Goal: Information Seeking & Learning: Learn about a topic

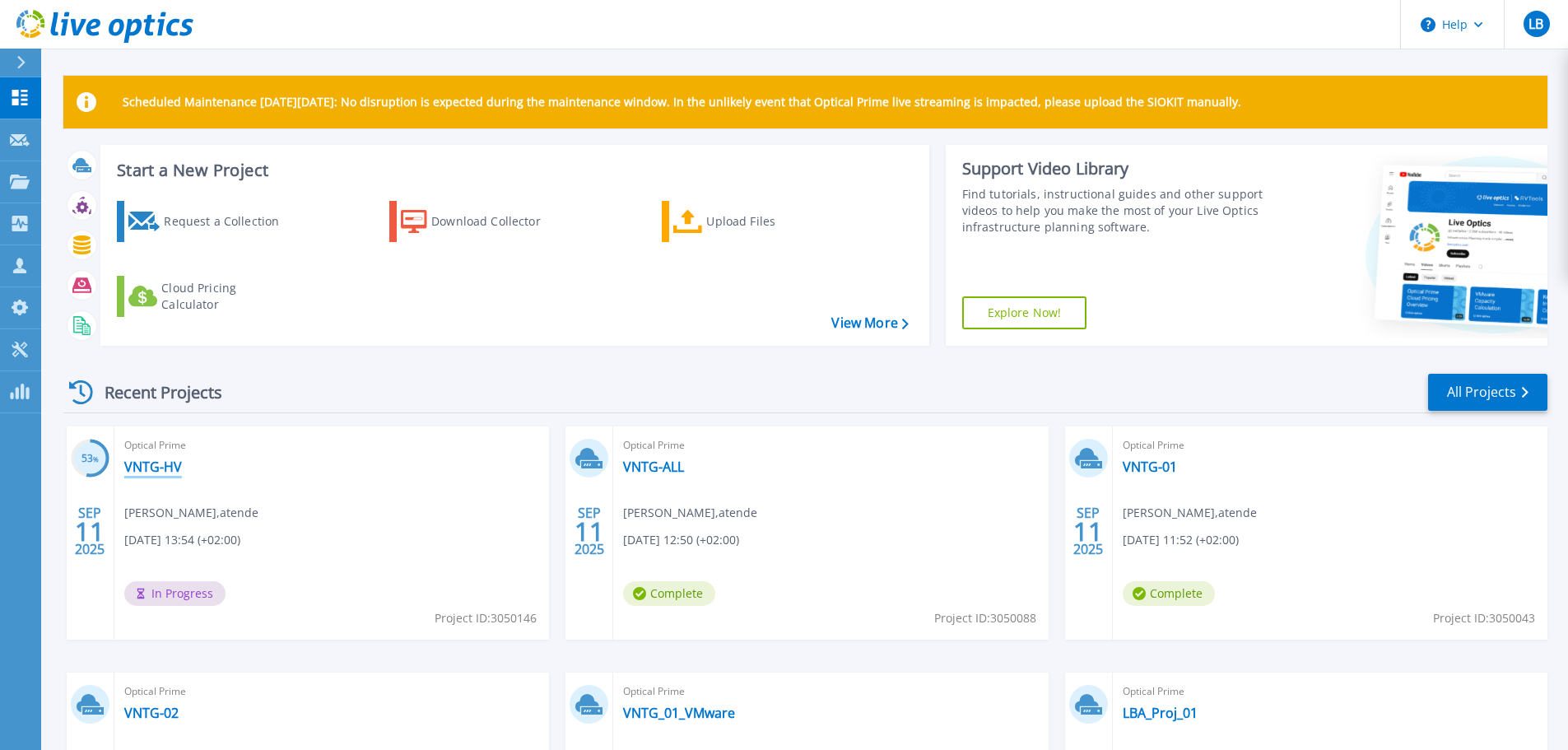
click at [161, 470] on link "VNTG-HV" at bounding box center [153, 466] width 58 height 17
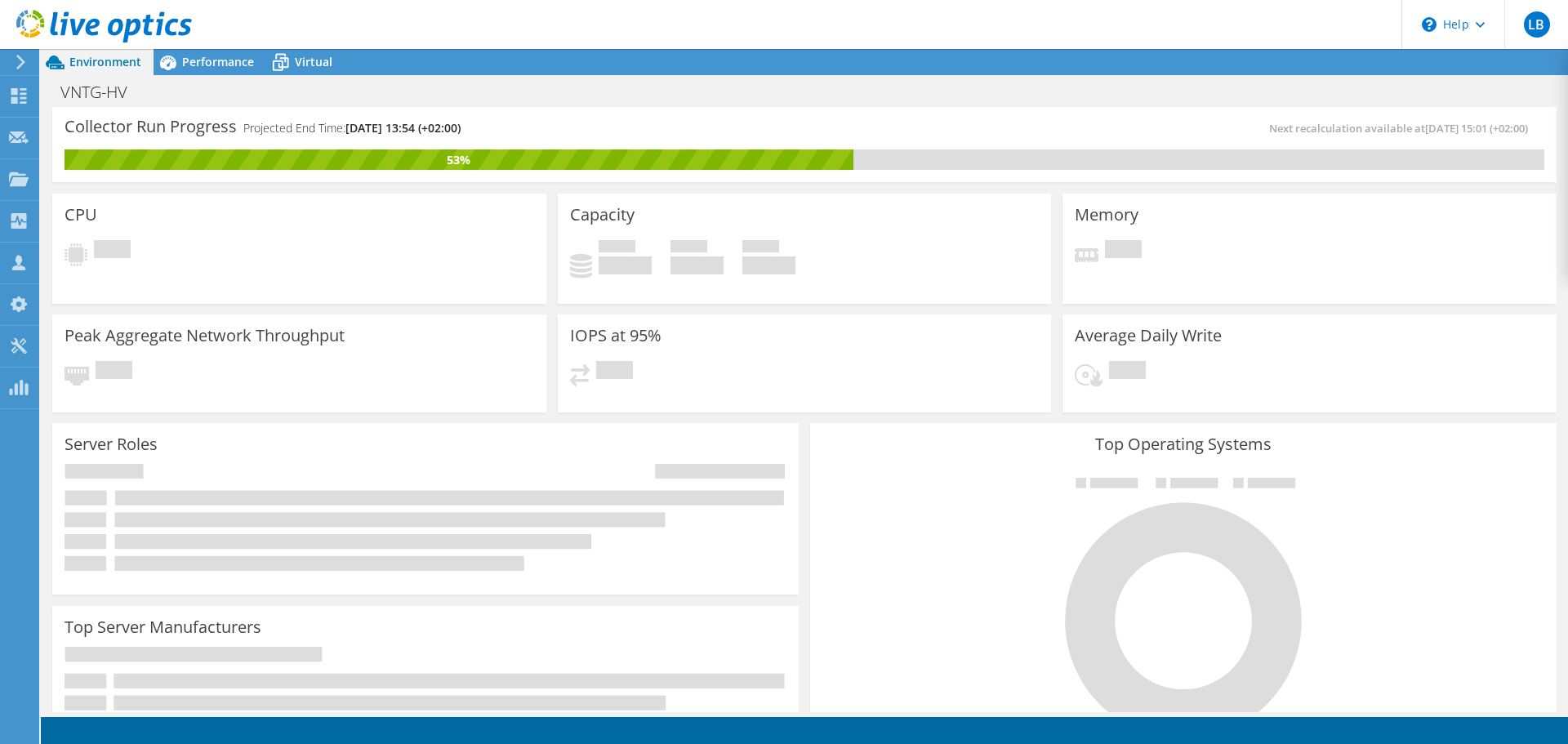
scroll to position [534, 0]
click at [17, 61] on icon at bounding box center [21, 62] width 12 height 15
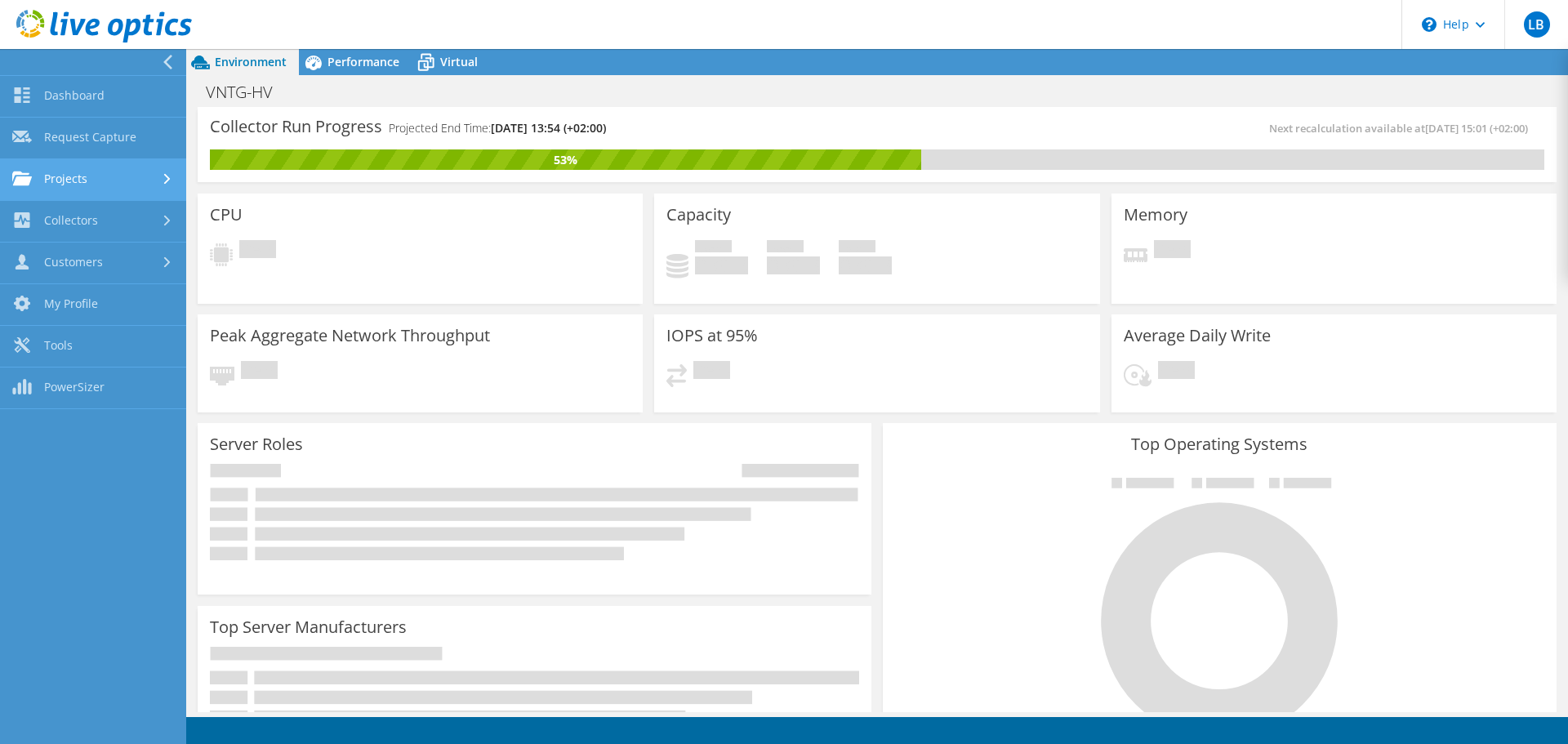
click at [57, 183] on link "Projects" at bounding box center [93, 180] width 186 height 41
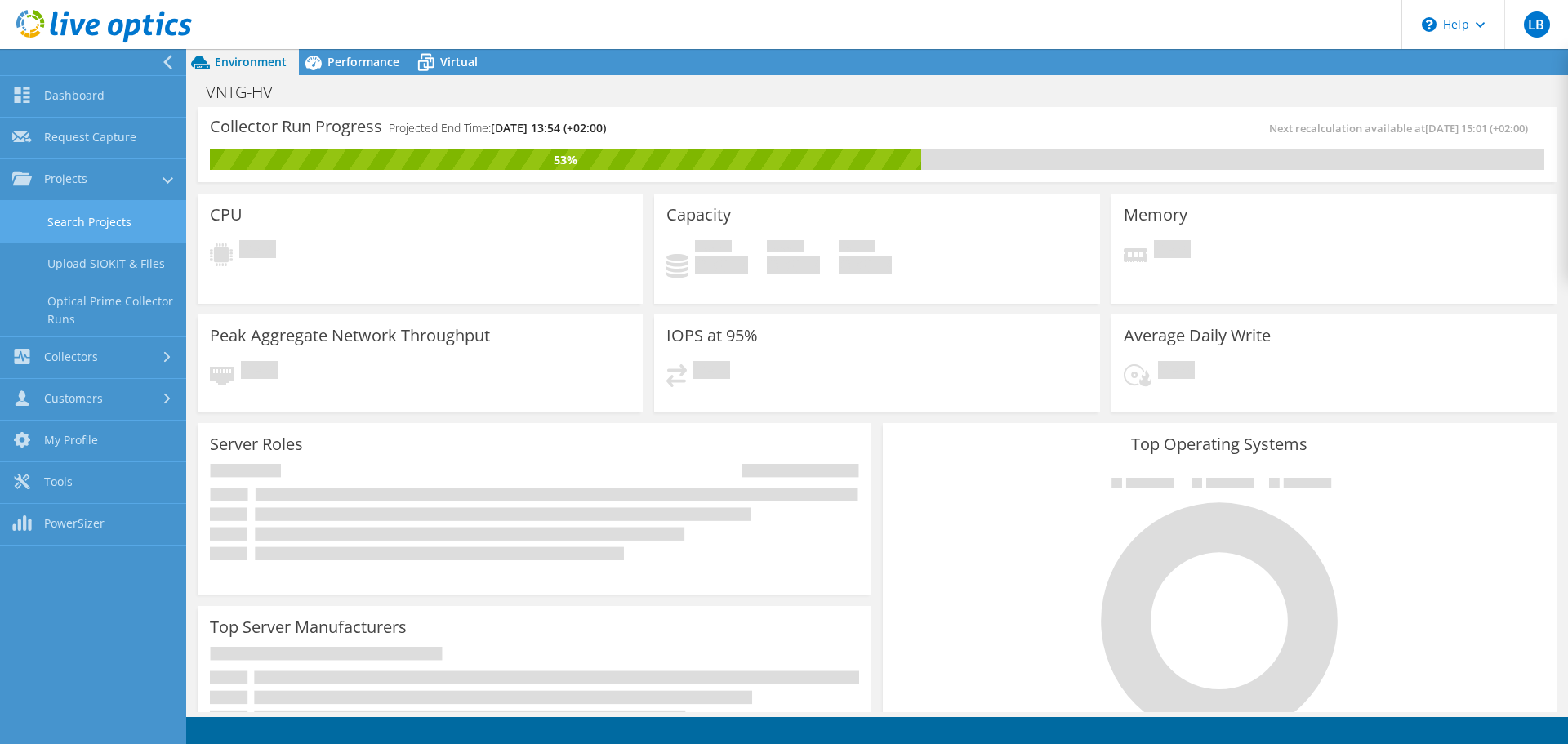
click at [98, 231] on link "Search Projects" at bounding box center [93, 222] width 186 height 41
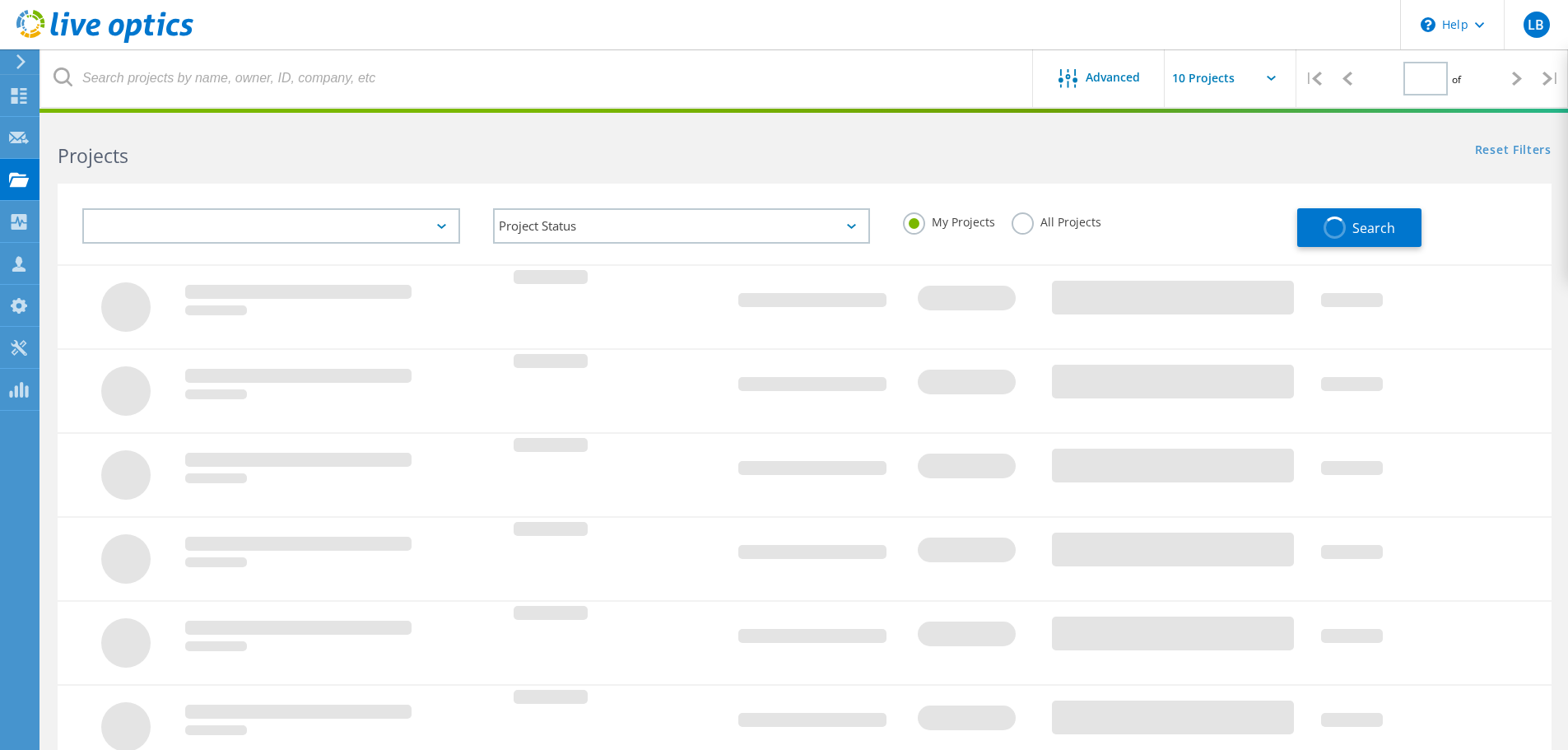
type input "1"
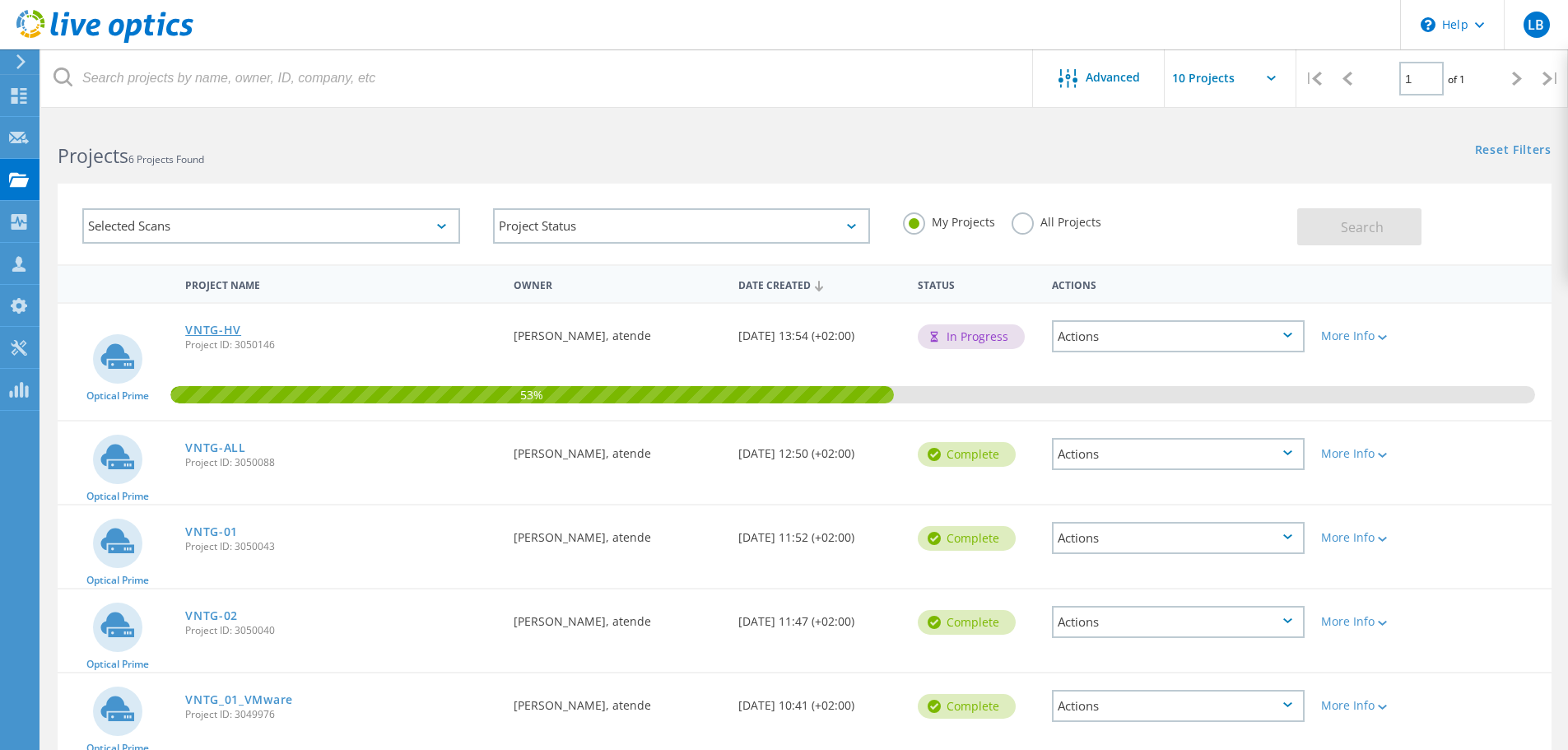
click at [217, 329] on link "VNTG-HV" at bounding box center [213, 330] width 56 height 12
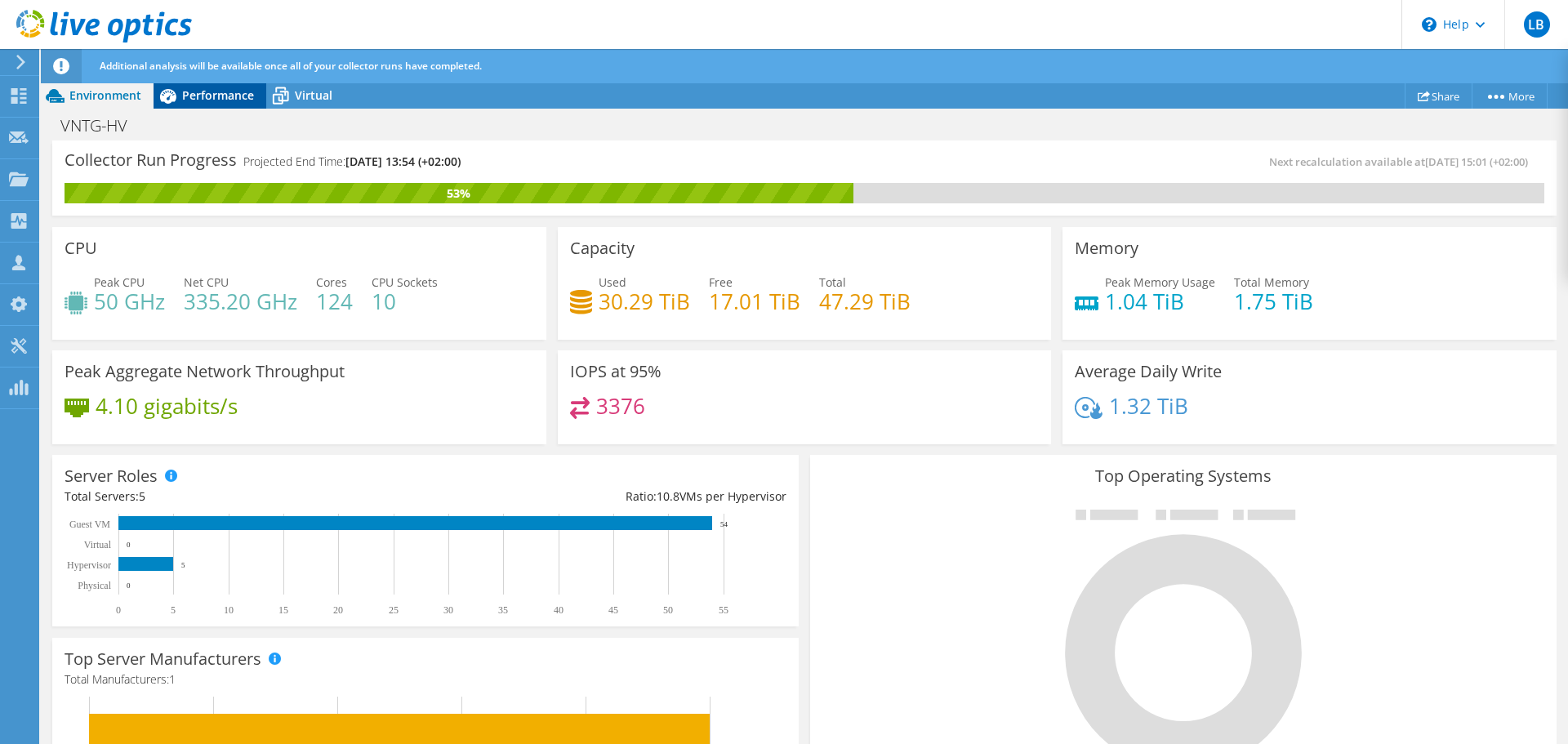
click at [227, 93] on span "Performance" at bounding box center [218, 96] width 72 height 16
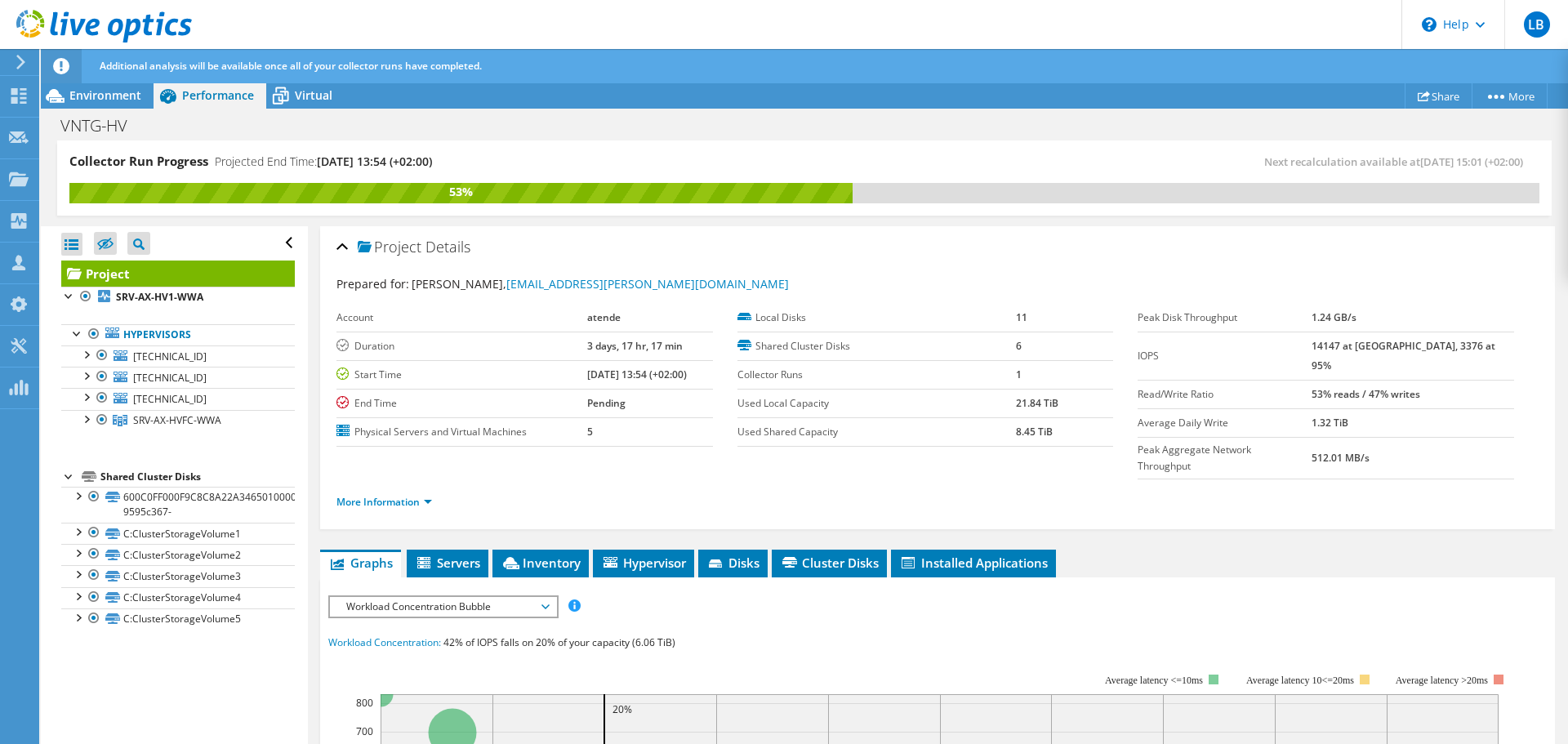
click at [478, 597] on span "Workload Concentration Bubble" at bounding box center [443, 607] width 210 height 20
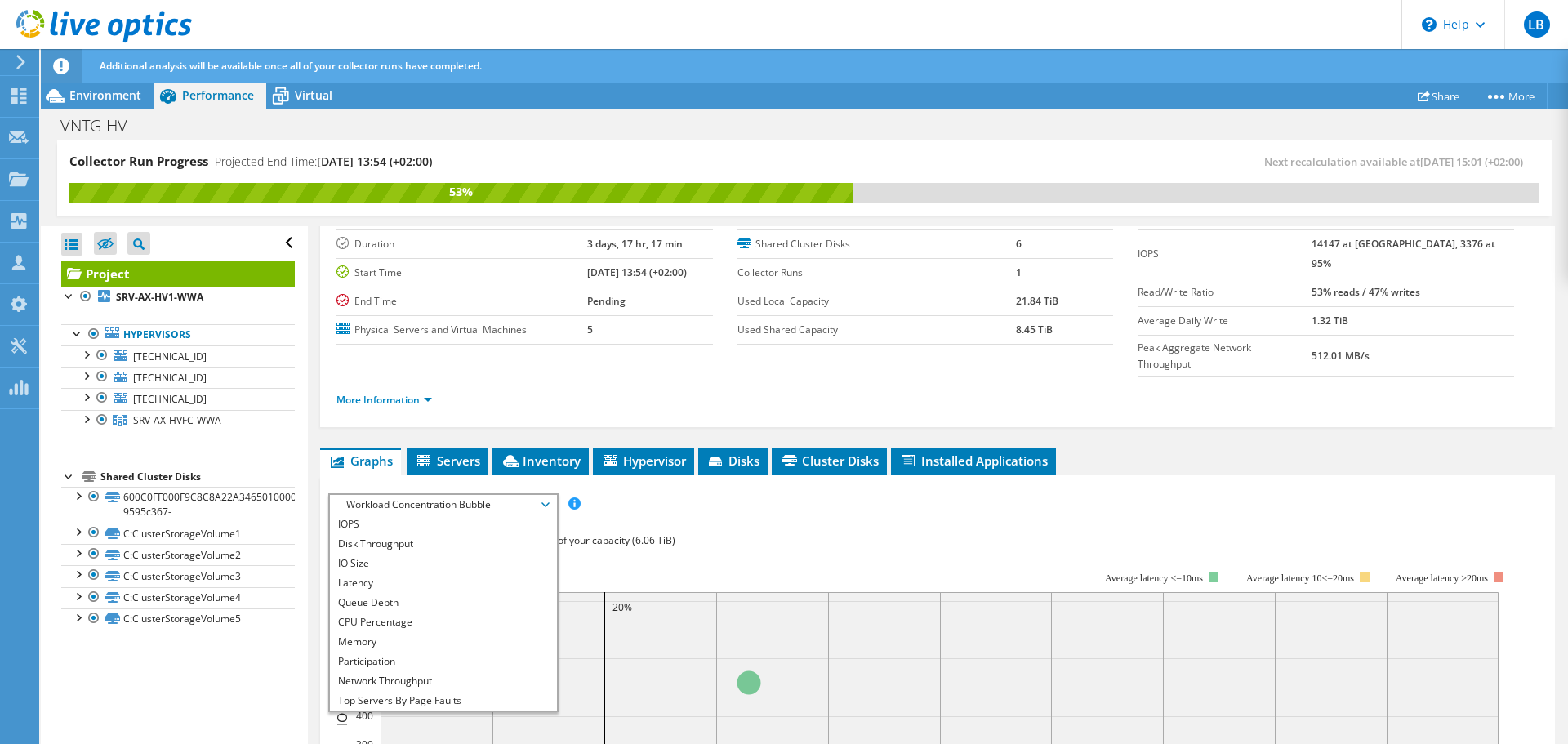
scroll to position [108, 0]
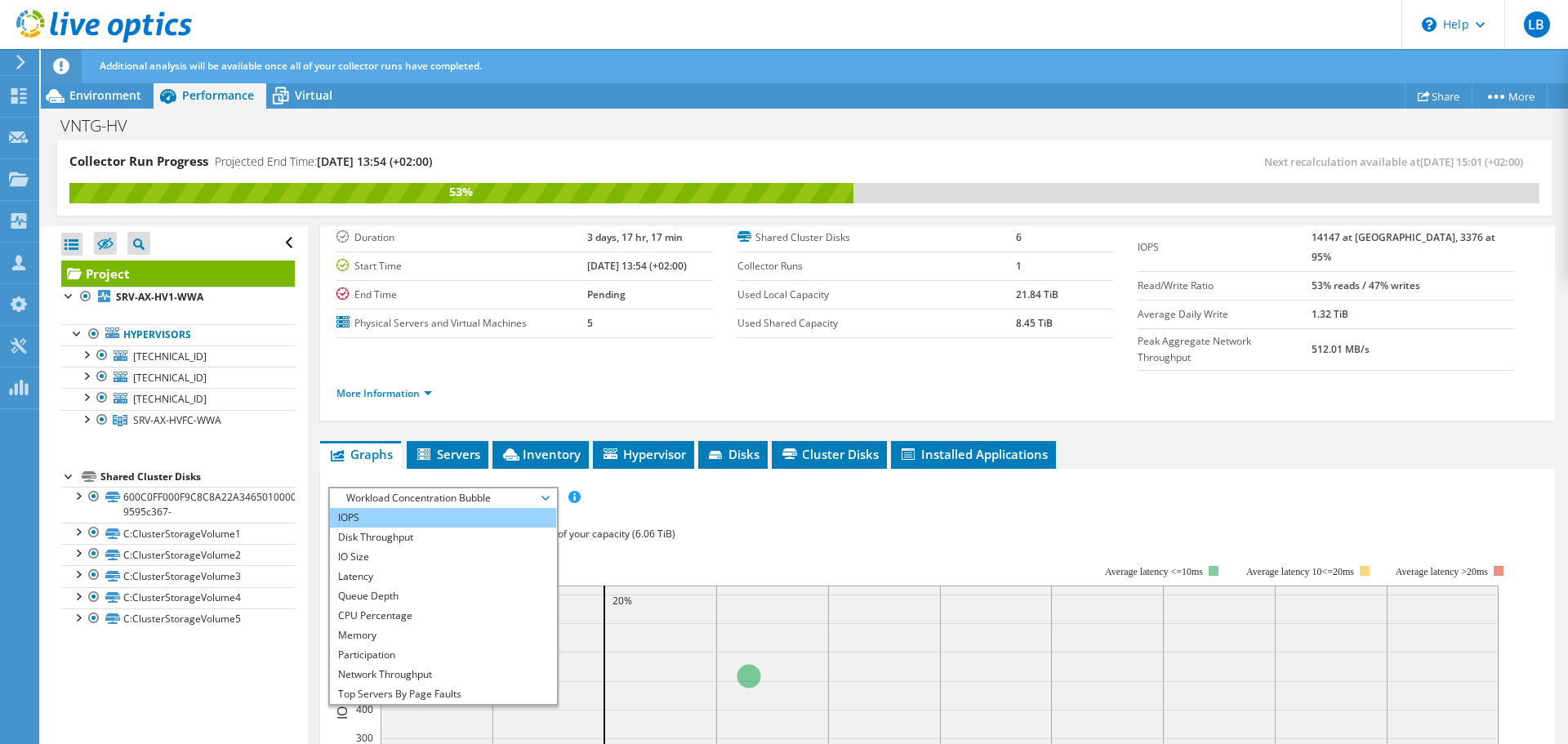
click at [426, 507] on li "IOPS" at bounding box center [443, 517] width 227 height 20
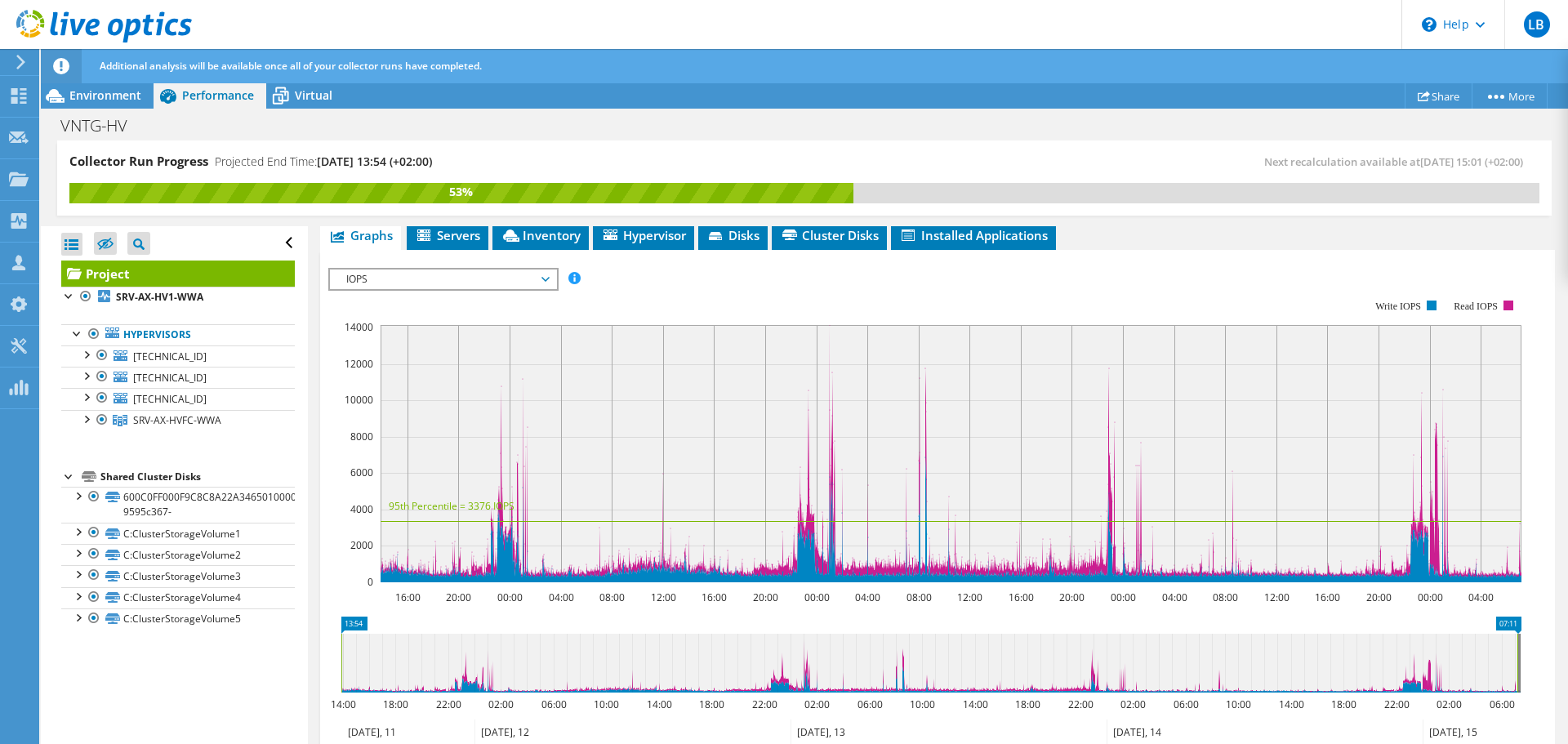
scroll to position [372, 0]
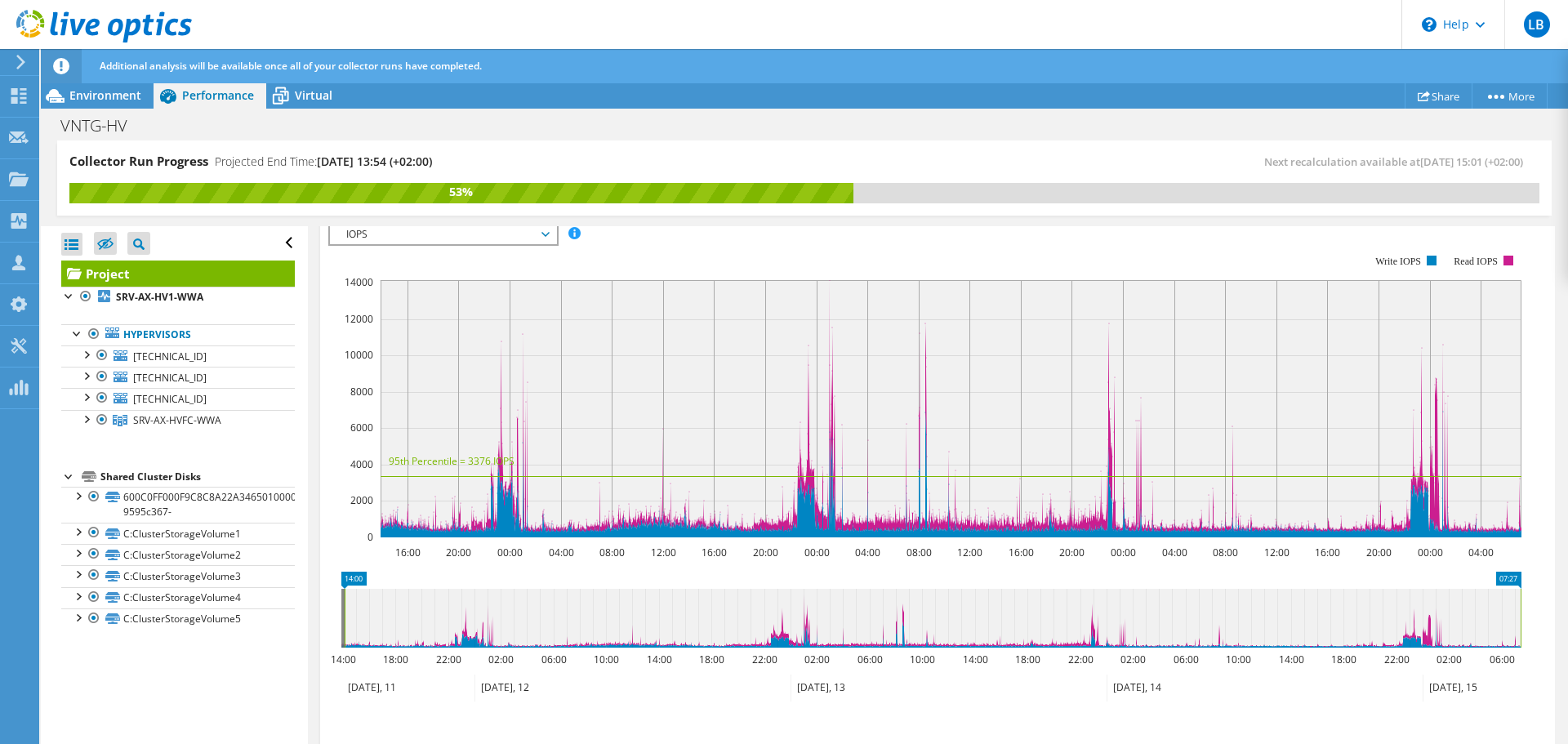
drag, startPoint x: 736, startPoint y: 583, endPoint x: 912, endPoint y: 598, distance: 176.6
click at [912, 598] on icon at bounding box center [932, 618] width 1176 height 59
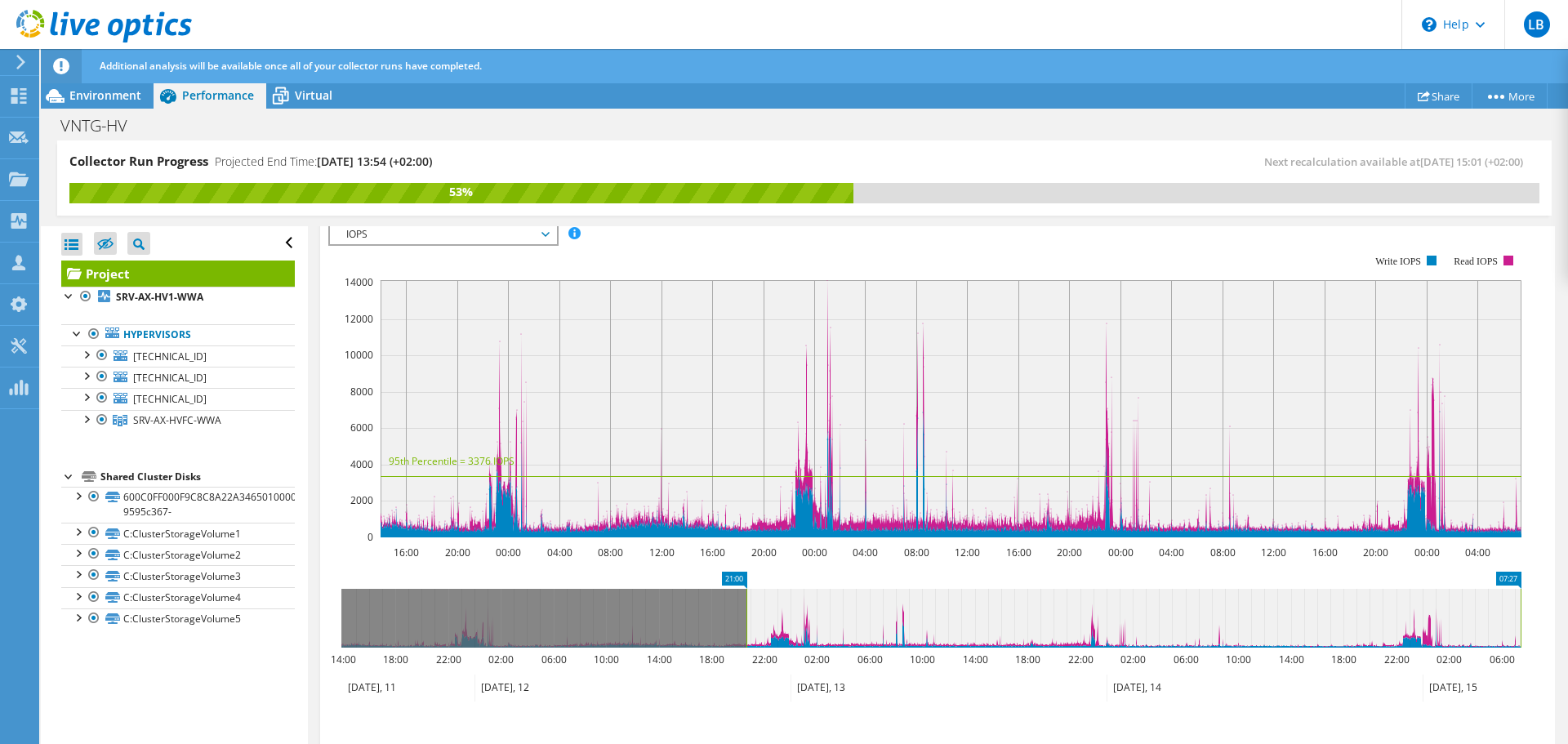
drag, startPoint x: 341, startPoint y: 569, endPoint x: 745, endPoint y: 578, distance: 404.1
click at [745, 588] on rect at bounding box center [746, 618] width 7 height 59
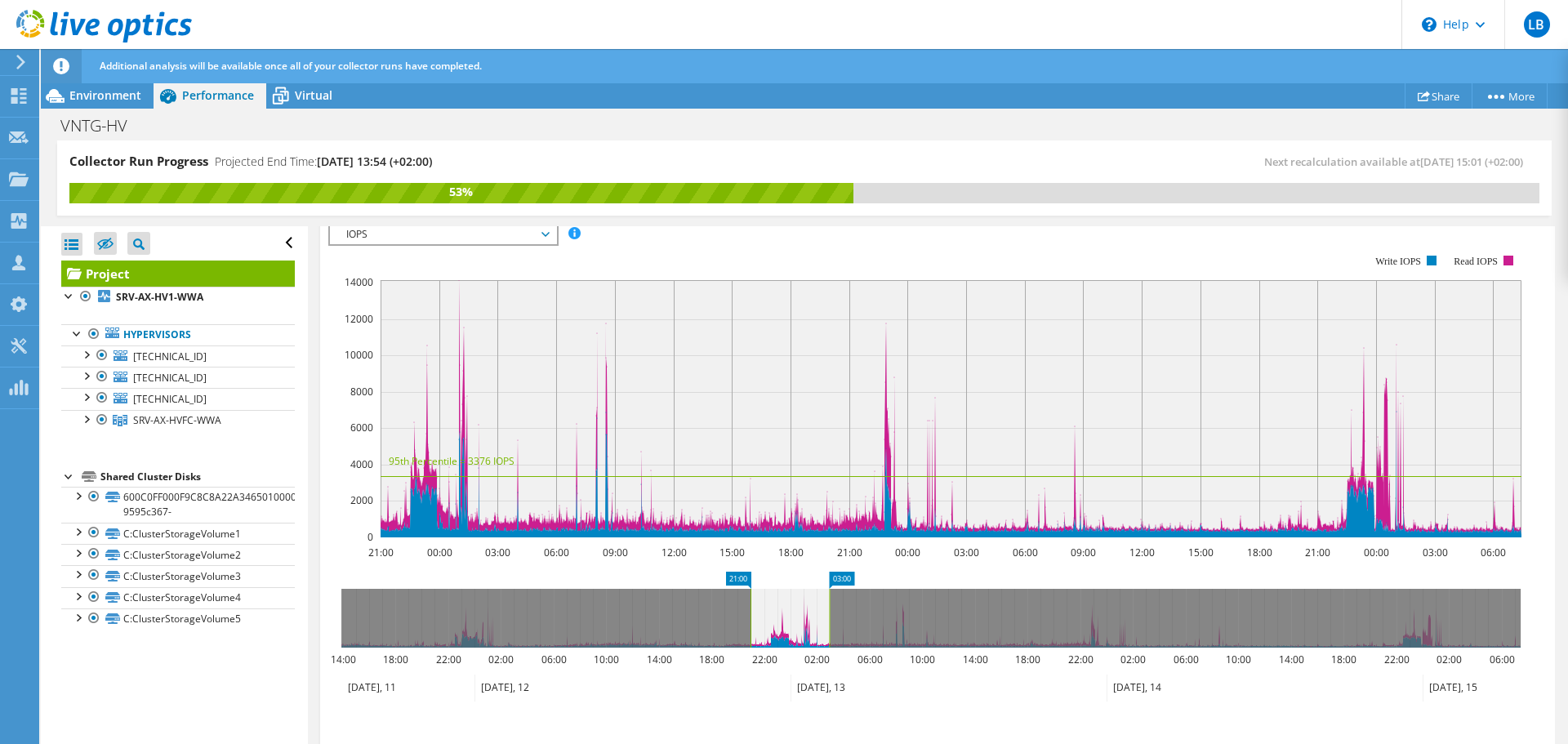
drag, startPoint x: 1519, startPoint y: 572, endPoint x: 830, endPoint y: 564, distance: 689.0
click at [830, 588] on rect at bounding box center [829, 618] width 7 height 59
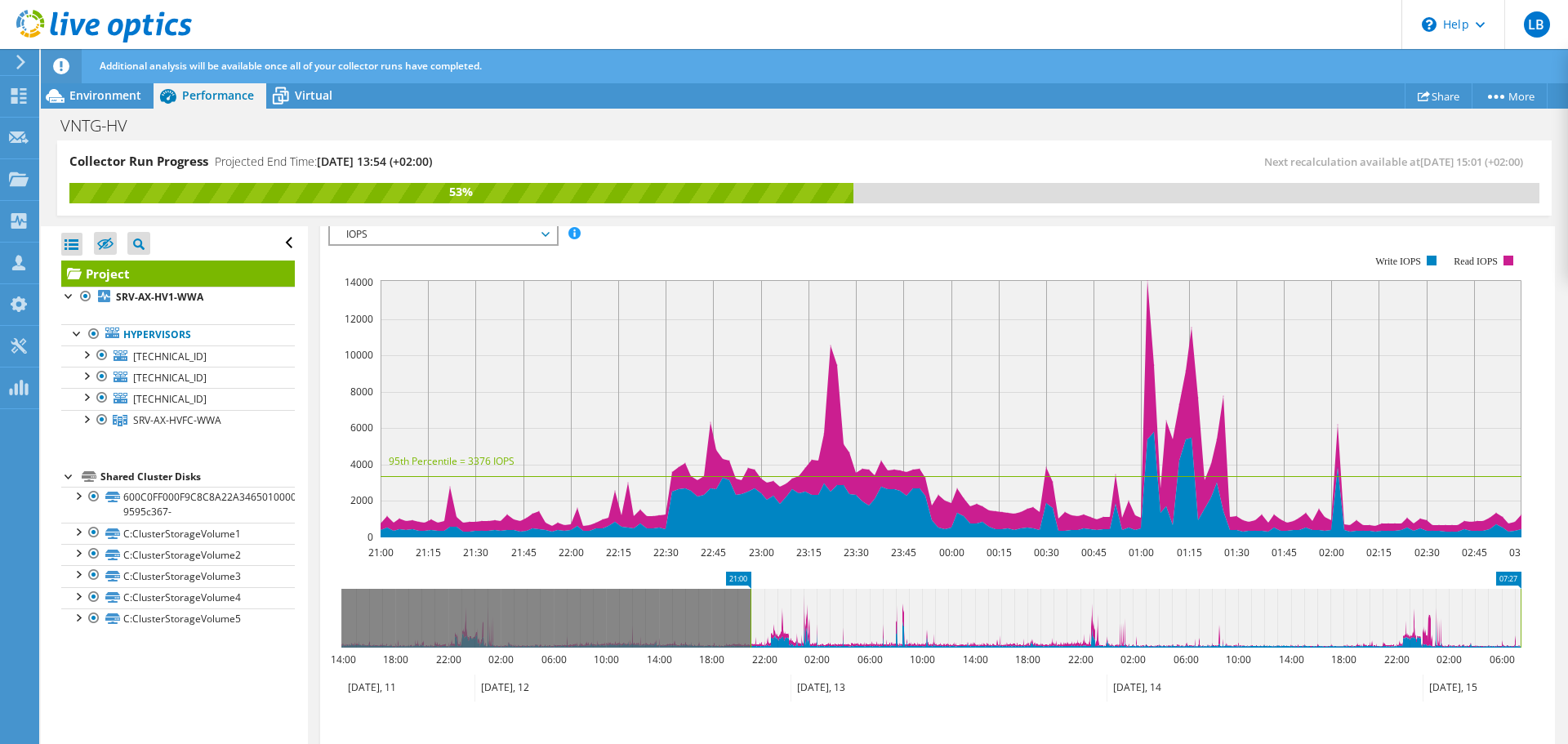
drag, startPoint x: 831, startPoint y: 580, endPoint x: 1567, endPoint y: 584, distance: 736.0
click at [1567, 584] on article "Project Details Prepared for: [PERSON_NAME], [EMAIL_ADDRESS][PERSON_NAME][DOMAI…" at bounding box center [937, 486] width 1260 height 519
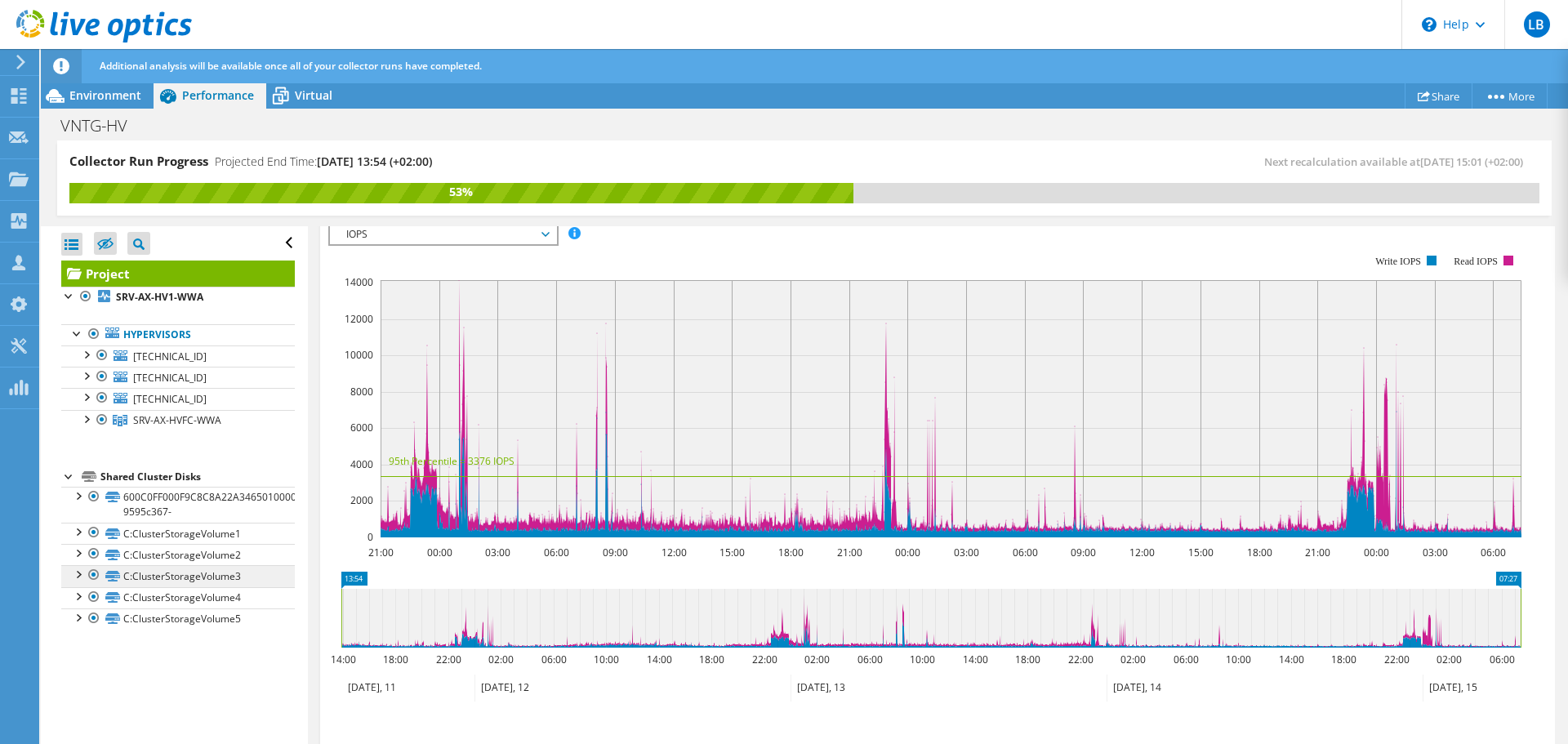
drag, startPoint x: 752, startPoint y: 583, endPoint x: 198, endPoint y: 584, distance: 554.0
click at [198, 584] on div "Collector Run Progress Projected End Time: [DATE] 13:54 (+02:00) Next recalcula…" at bounding box center [803, 443] width 1527 height 605
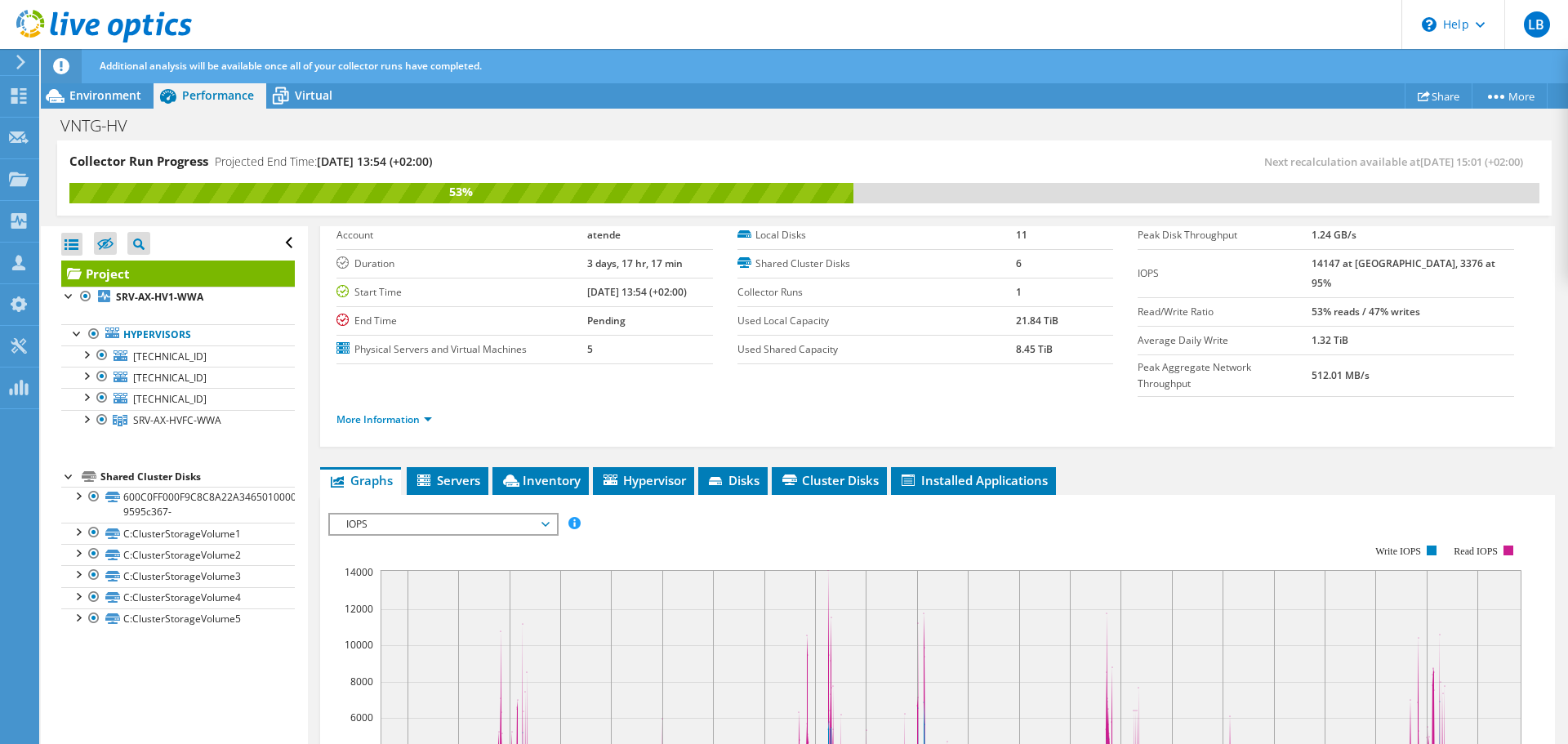
scroll to position [0, 0]
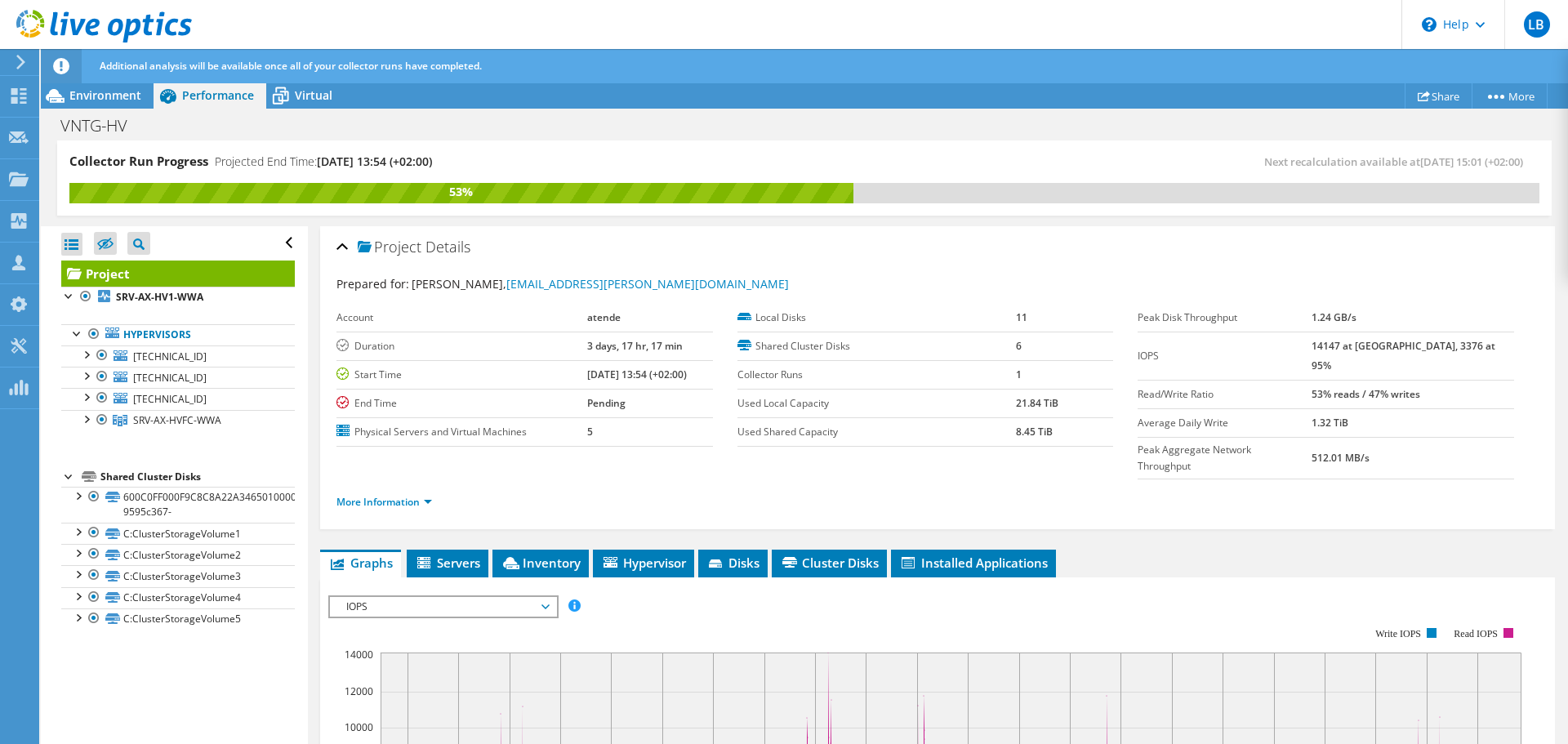
click at [540, 595] on div "IOPS IOPS Disk Throughput IO Size Latency Queue Depth CPU Percentage Memory Pag…" at bounding box center [443, 606] width 231 height 23
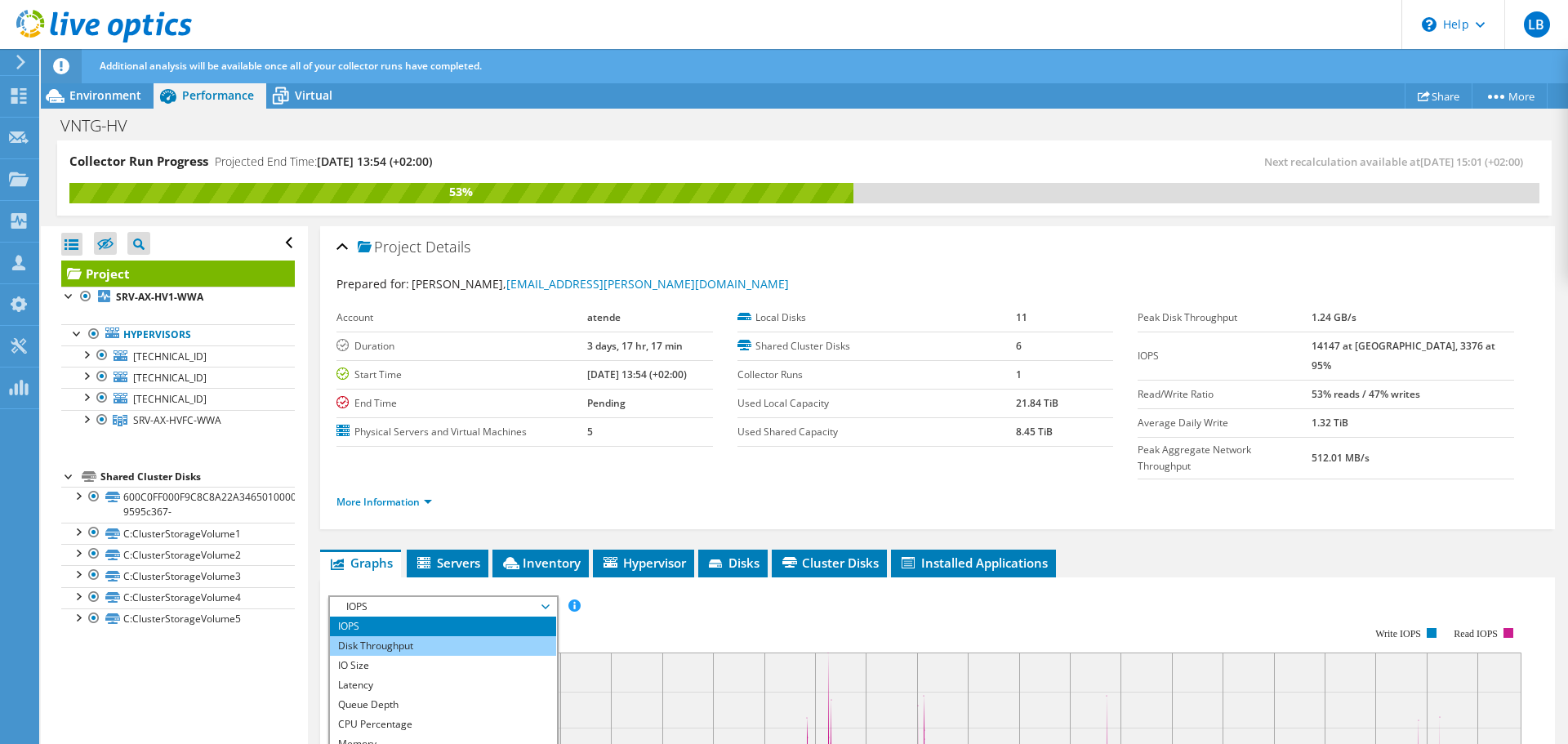
click at [440, 636] on li "Disk Throughput" at bounding box center [443, 645] width 227 height 20
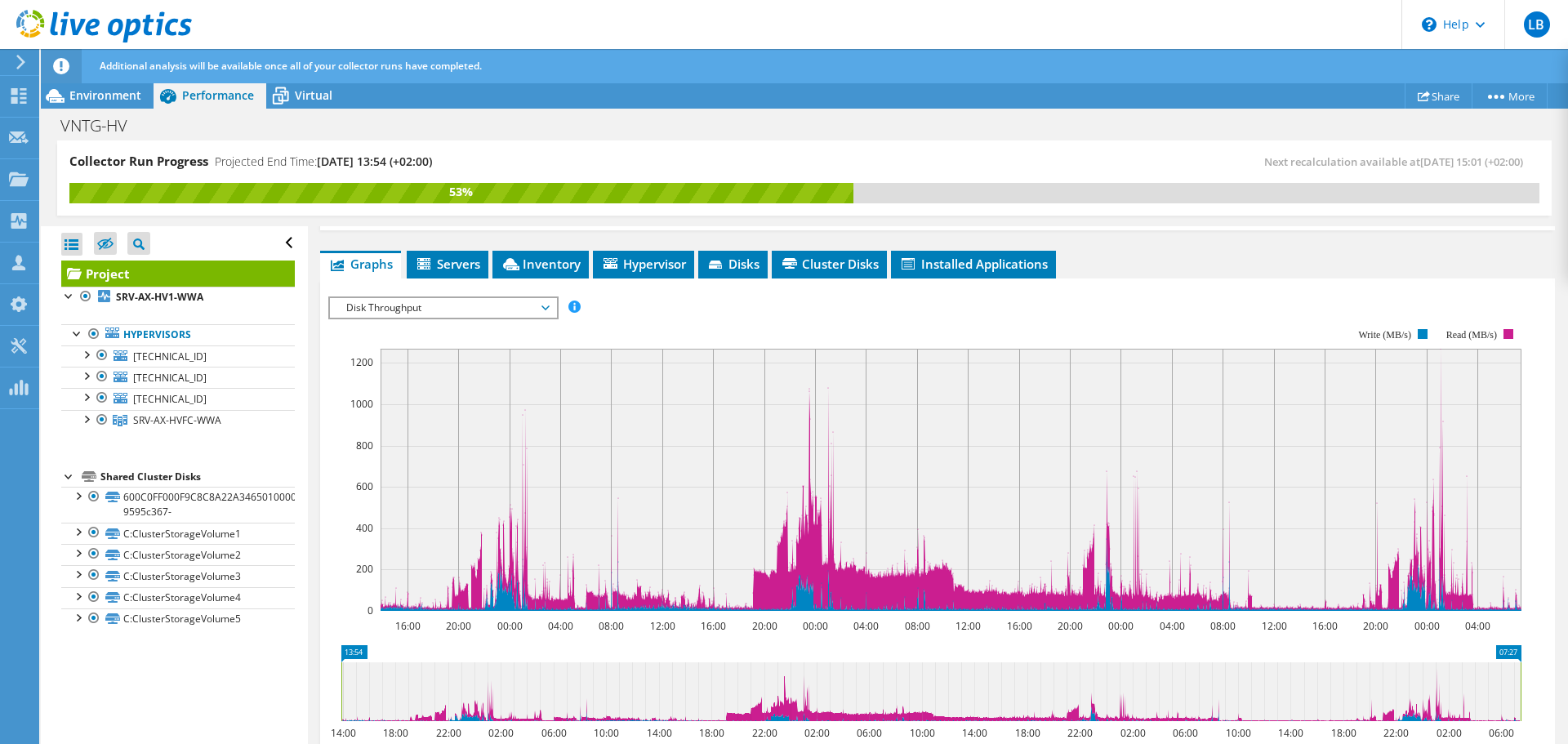
scroll to position [300, 0]
click at [470, 298] on span "Disk Throughput" at bounding box center [443, 307] width 210 height 20
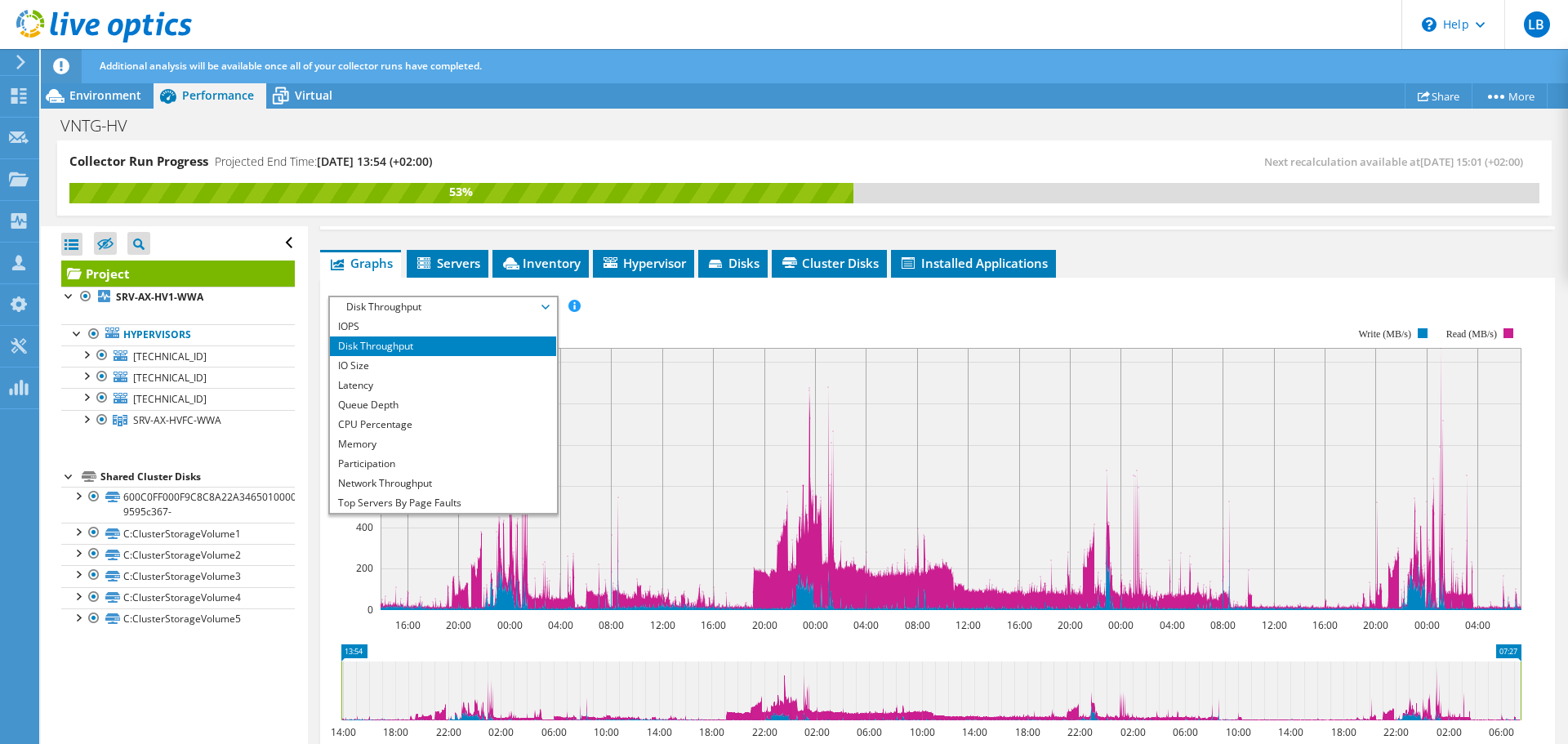
click at [692, 305] on rect at bounding box center [924, 468] width 1193 height 326
